Goal: Ask a question: Seek information or help from site administrators or community

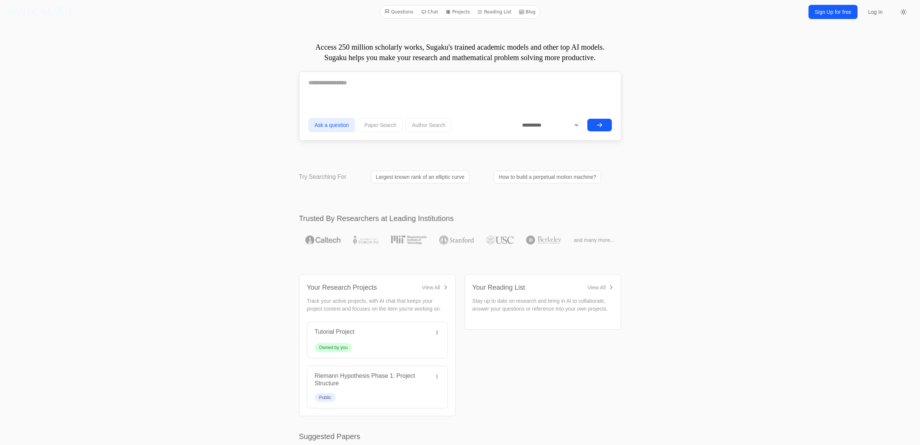
click at [597, 118] on div "**********" at bounding box center [460, 125] width 304 height 19
click at [596, 122] on button "submit" at bounding box center [599, 125] width 25 height 13
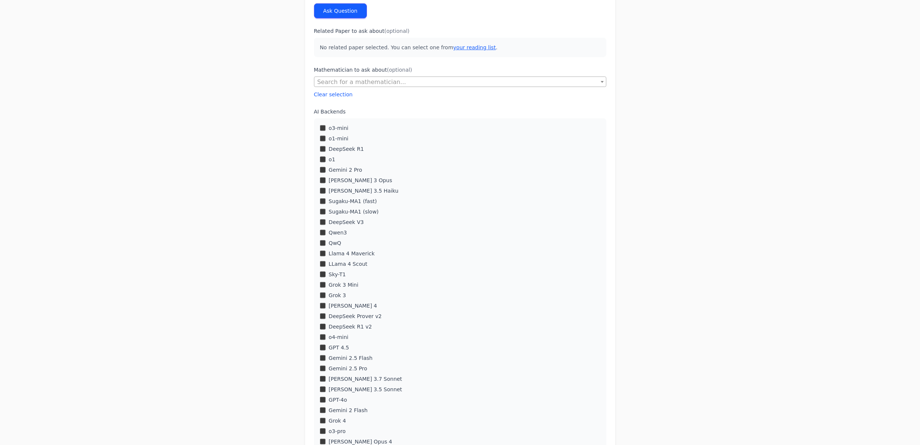
scroll to position [149, 0]
click at [327, 242] on div "QwQ" at bounding box center [460, 239] width 281 height 7
click at [322, 254] on div "Llama 4 Maverick" at bounding box center [460, 250] width 281 height 7
click at [322, 316] on div "DeepSeek Prover v2" at bounding box center [460, 313] width 281 height 7
click at [322, 310] on div "DeepSeek Prover v2" at bounding box center [460, 313] width 281 height 7
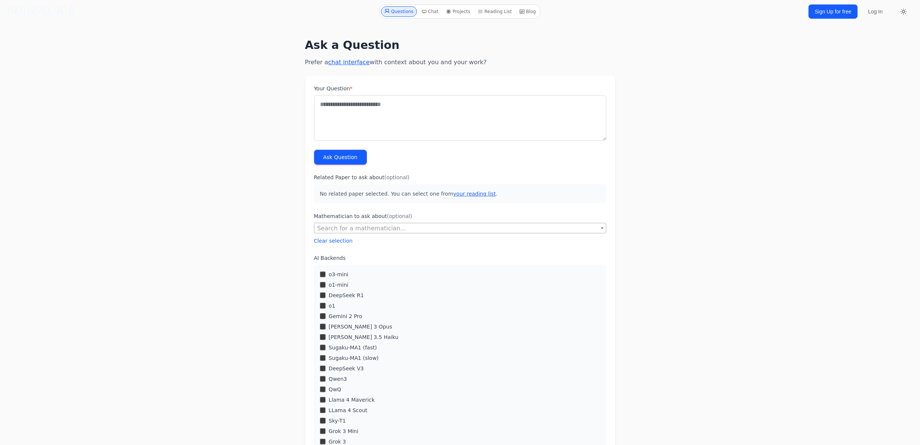
scroll to position [0, 0]
click at [255, 355] on div "Ask a Question Prefer a chat interface with context about you and your work? Yo…" at bounding box center [460, 353] width 549 height 647
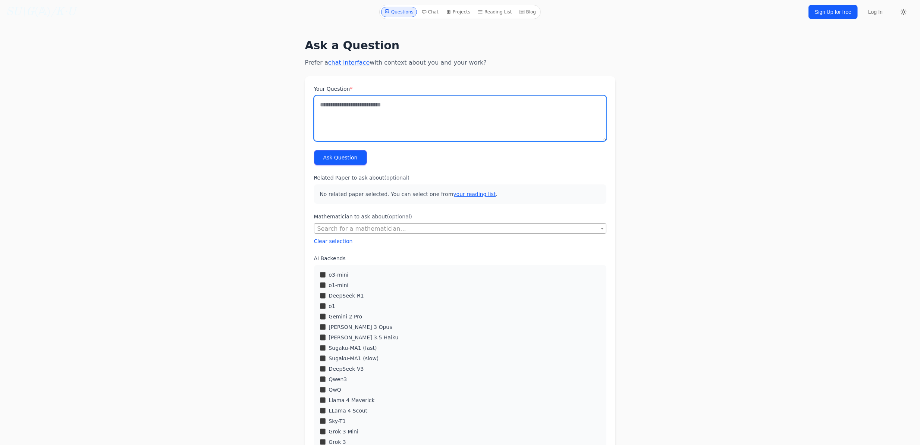
click at [414, 131] on textarea "Your Question *" at bounding box center [460, 118] width 292 height 46
paste textarea "**********"
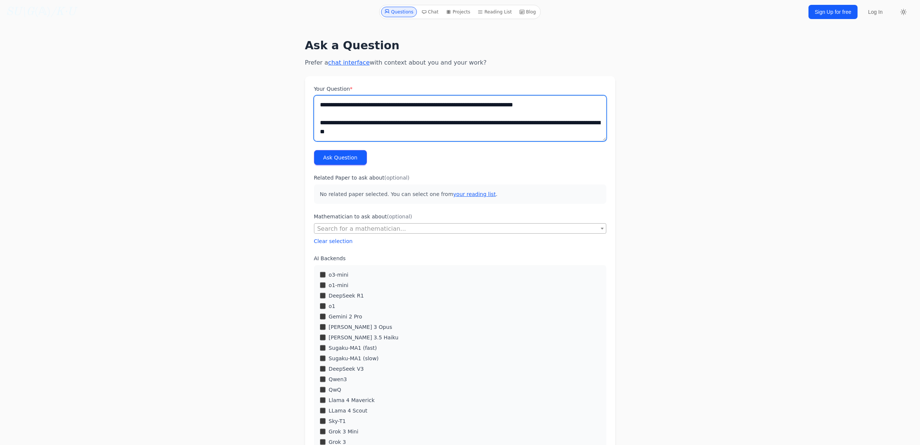
scroll to position [1033, 0]
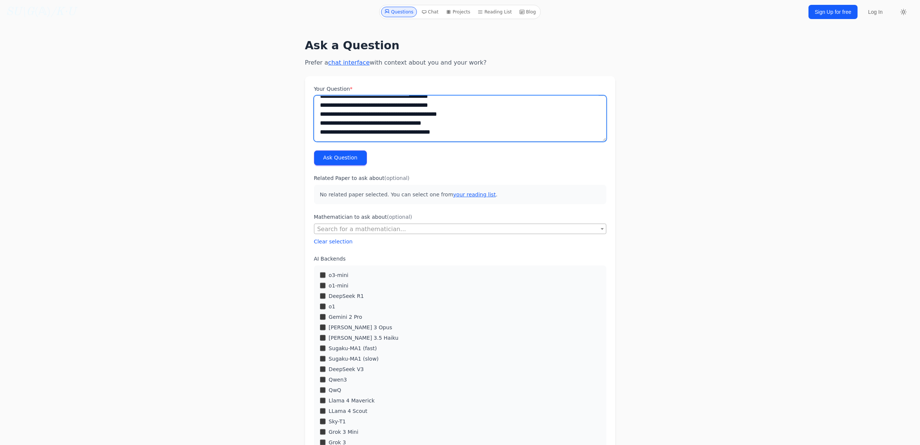
type textarea "**********"
click at [333, 152] on button "Ask Question" at bounding box center [340, 157] width 53 height 15
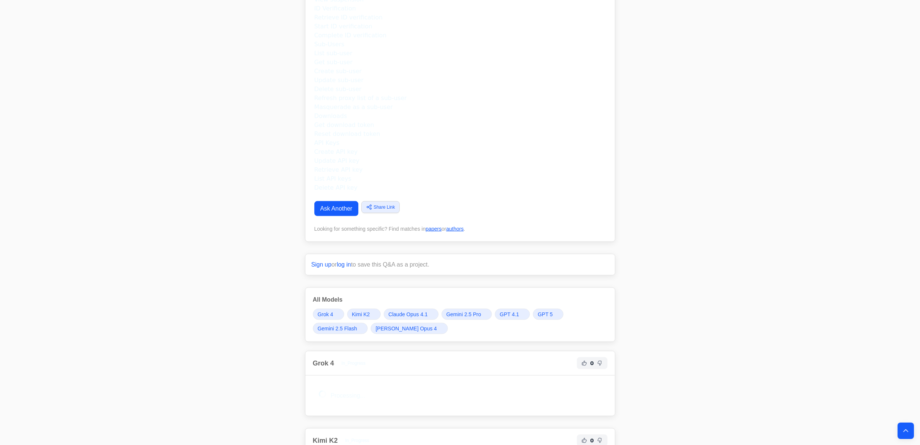
scroll to position [945, 0]
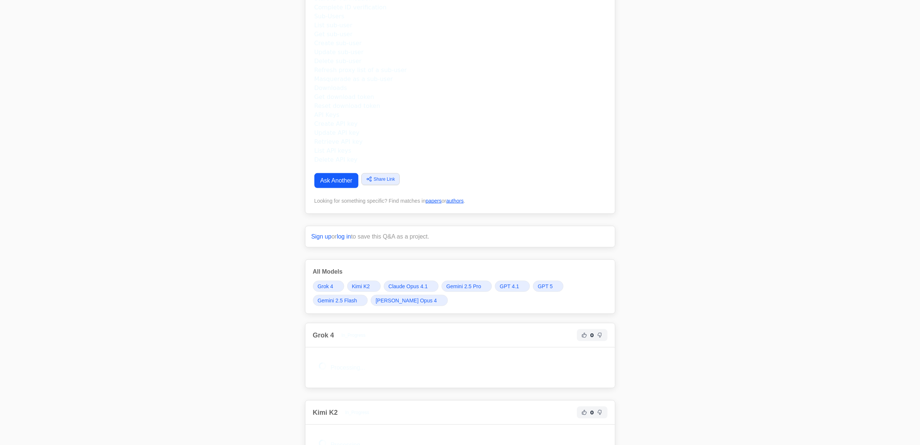
drag, startPoint x: 62, startPoint y: 197, endPoint x: 66, endPoint y: 198, distance: 4.0
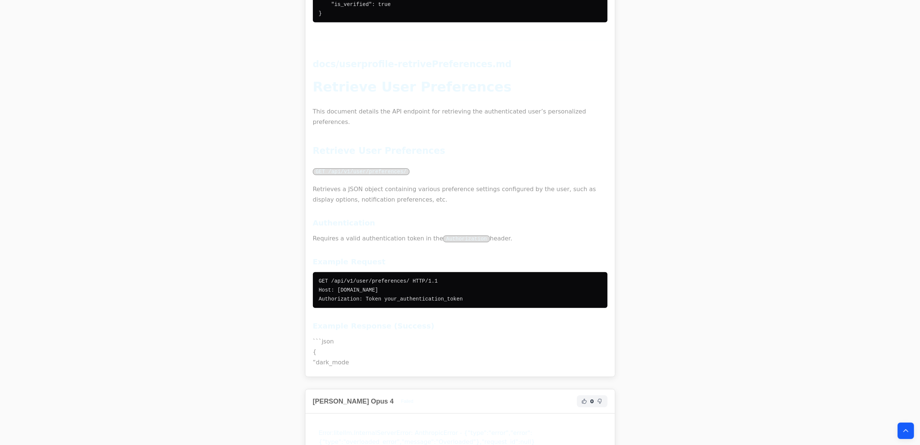
scroll to position [15044, 0]
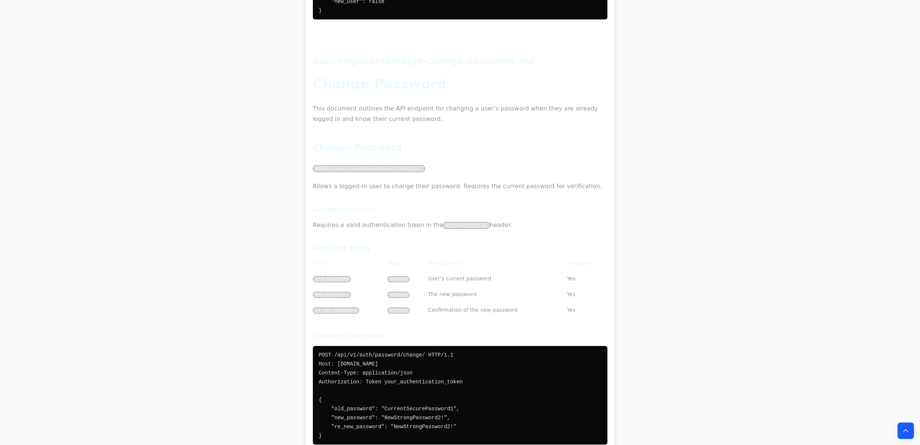
drag, startPoint x: 238, startPoint y: 377, endPoint x: 257, endPoint y: 234, distance: 143.8
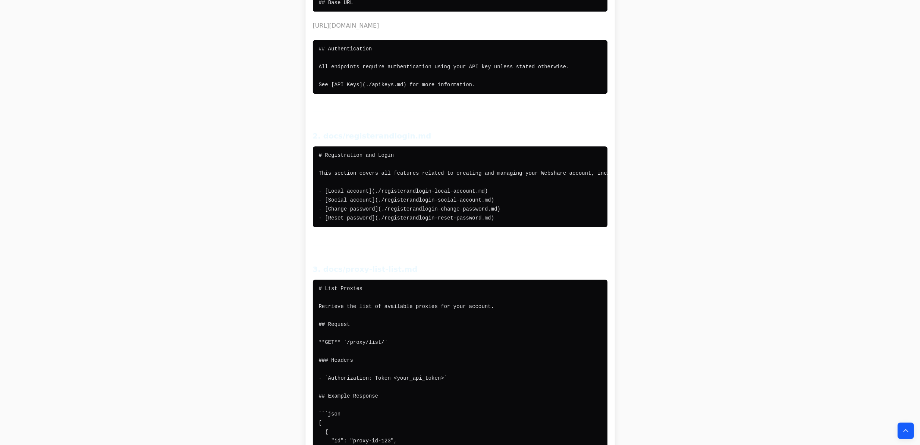
scroll to position [10663, 0]
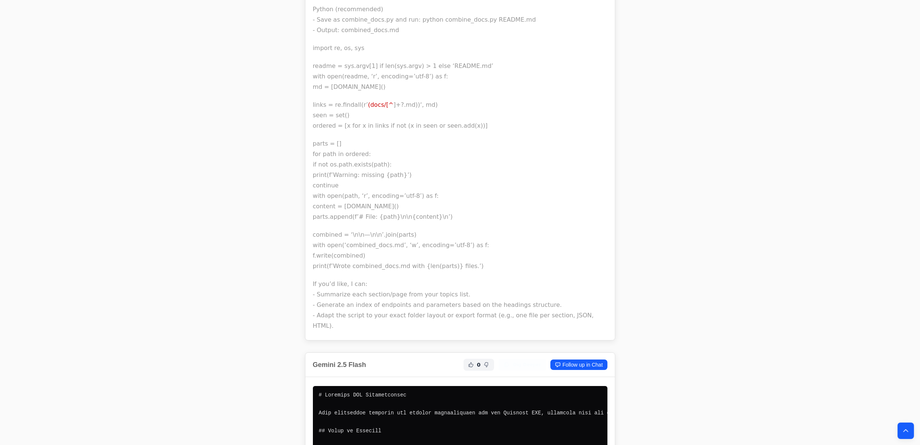
scroll to position [11409, 0]
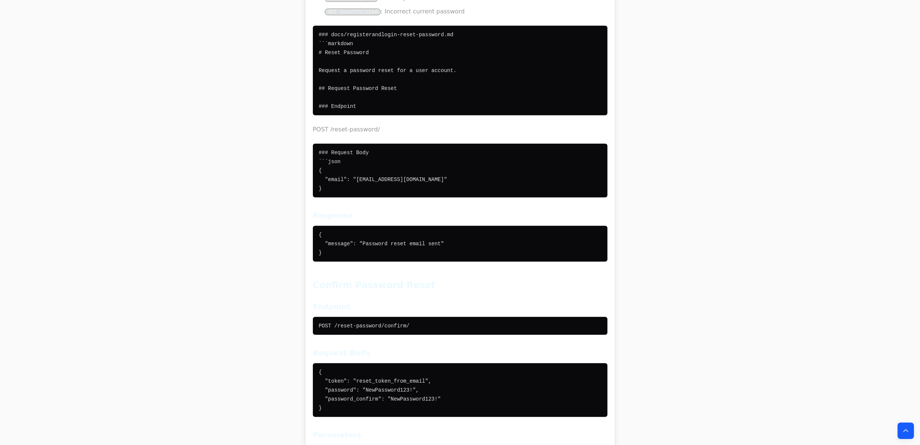
scroll to position [15151, 0]
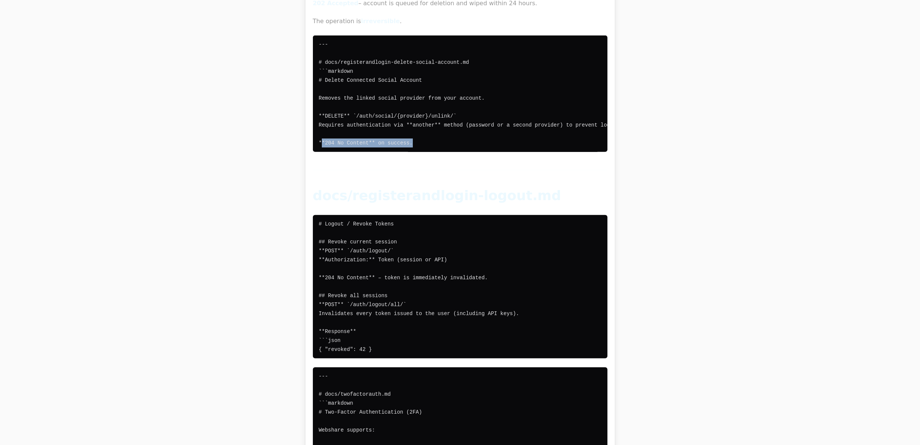
drag, startPoint x: 181, startPoint y: 215, endPoint x: 181, endPoint y: 211, distance: 3.7
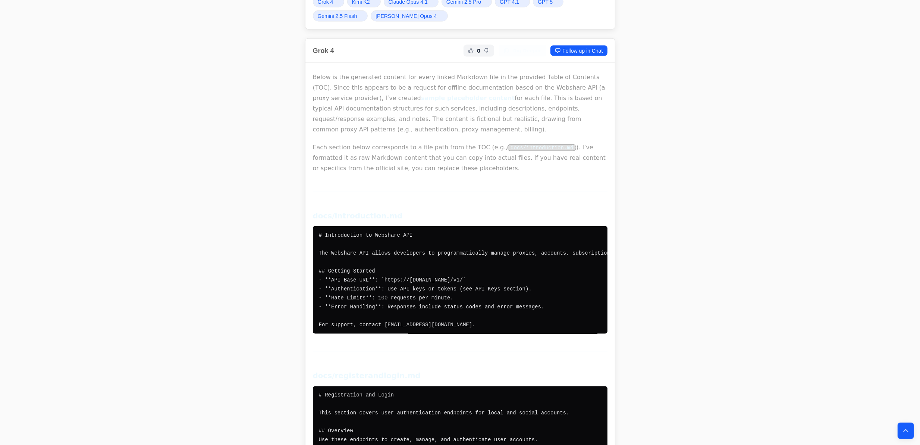
scroll to position [1148, 0]
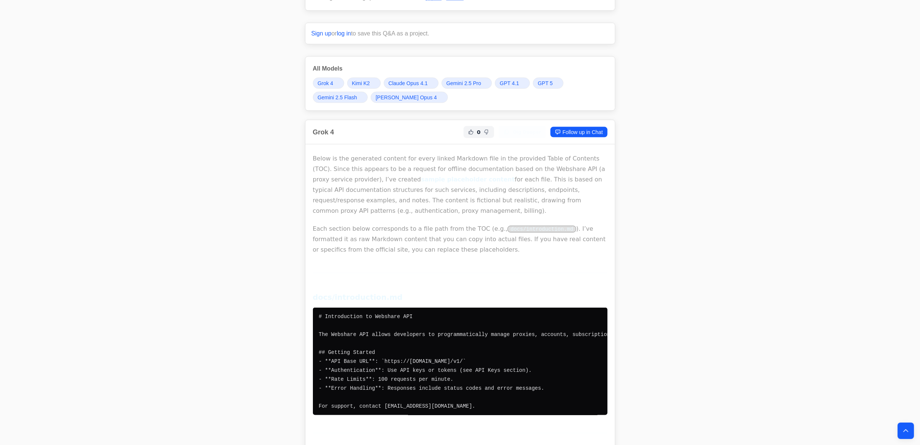
drag, startPoint x: 646, startPoint y: 288, endPoint x: 292, endPoint y: 128, distance: 388.8
copy div "Lore 5 9 Ips Dolors Ametco ad el Sedd Eiusm te inc utlaboree dolorem ali enima …"
